Goal: Check status: Check status

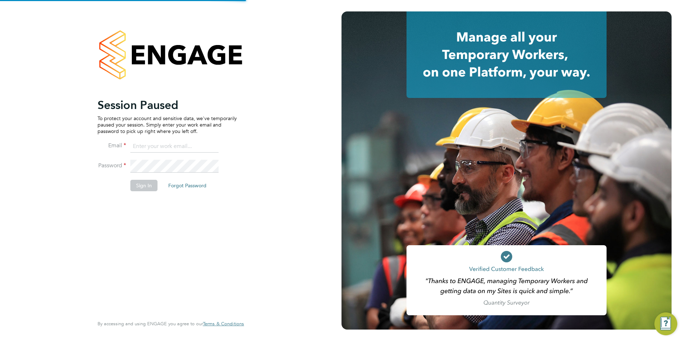
type input "toby.gibbs@citycalling.com"
click at [148, 184] on button "Sign In" at bounding box center [143, 185] width 27 height 11
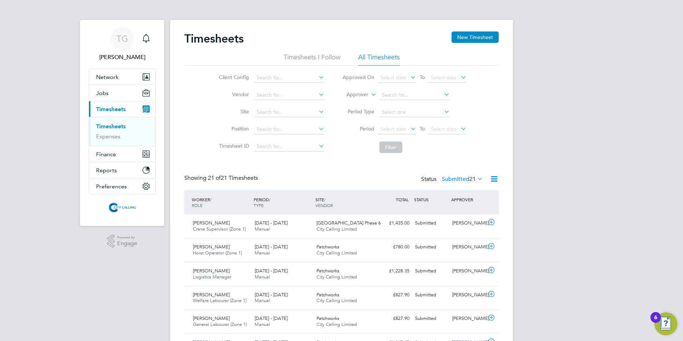
click at [383, 126] on span "Select date" at bounding box center [393, 129] width 26 height 6
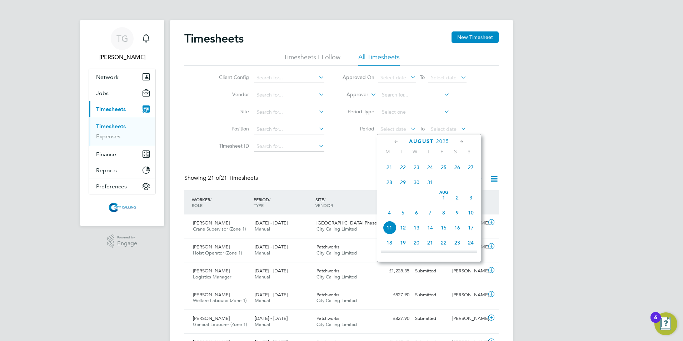
click at [389, 185] on span "28" at bounding box center [390, 182] width 14 height 14
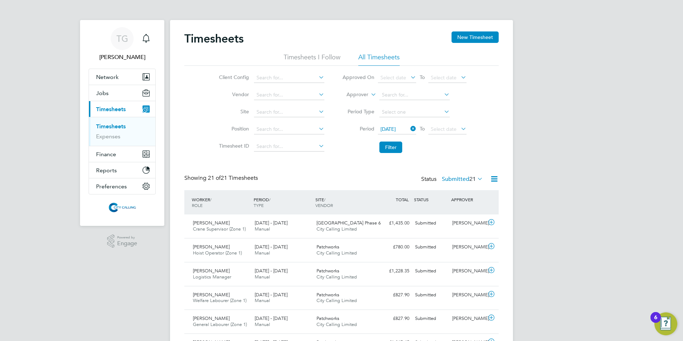
click at [440, 128] on span "Select date" at bounding box center [444, 129] width 26 height 6
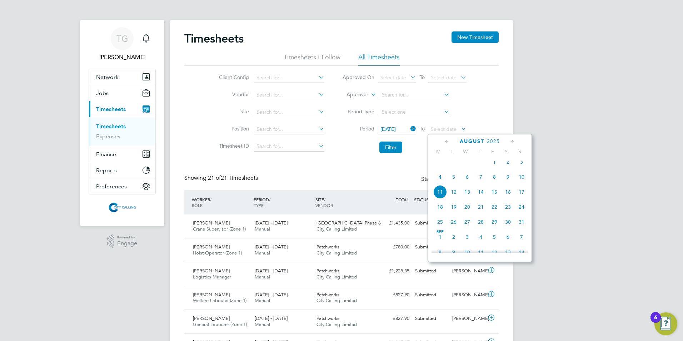
click at [521, 168] on span "3" at bounding box center [522, 162] width 14 height 14
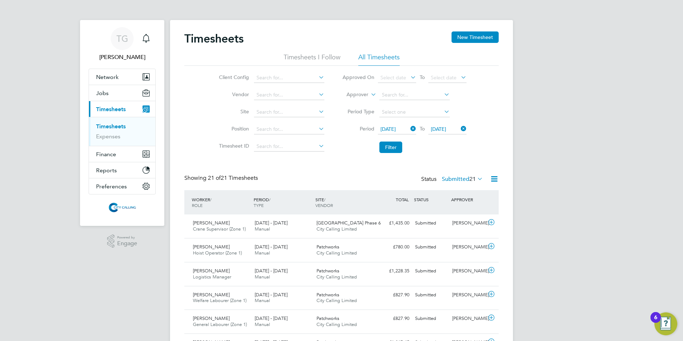
click at [398, 147] on button "Filter" at bounding box center [390, 146] width 23 height 11
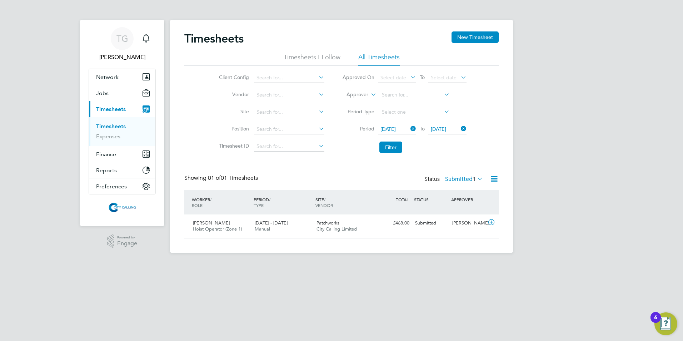
click at [395, 148] on button "Filter" at bounding box center [390, 146] width 23 height 11
click at [397, 149] on button "Filter" at bounding box center [390, 146] width 23 height 11
click at [390, 151] on button "Filter" at bounding box center [390, 146] width 23 height 11
click at [390, 150] on button "Filter" at bounding box center [390, 146] width 23 height 11
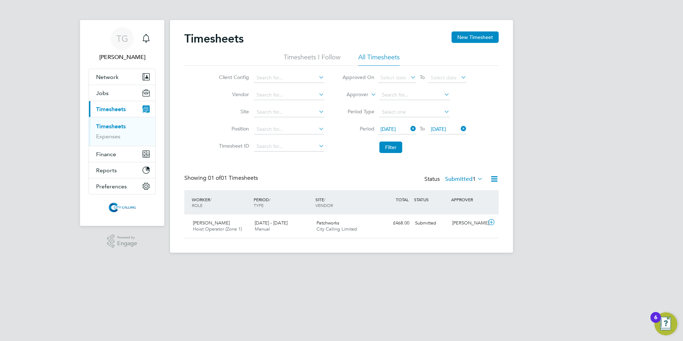
click at [390, 150] on button "Filter" at bounding box center [390, 146] width 23 height 11
